Goal: Register for event/course

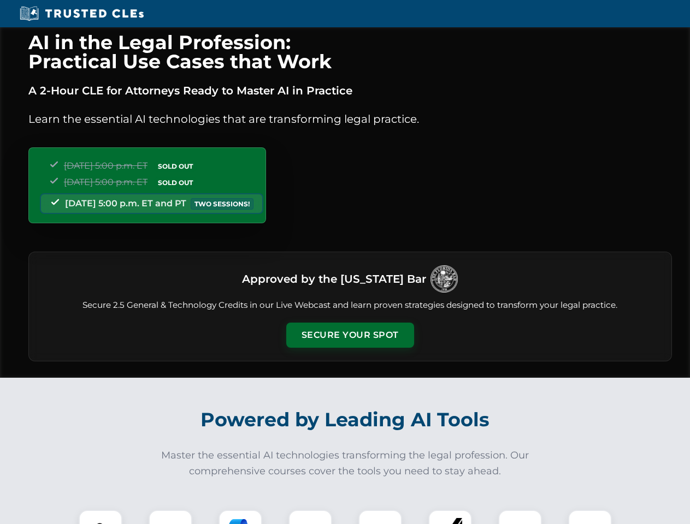
click at [349, 335] on button "Secure Your Spot" at bounding box center [350, 335] width 128 height 25
click at [100, 517] on img at bounding box center [101, 532] width 32 height 32
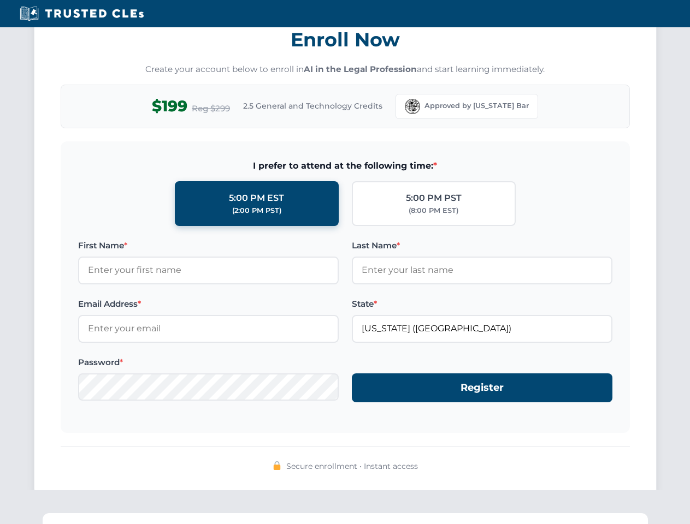
scroll to position [1072, 0]
